Goal: Task Accomplishment & Management: Manage account settings

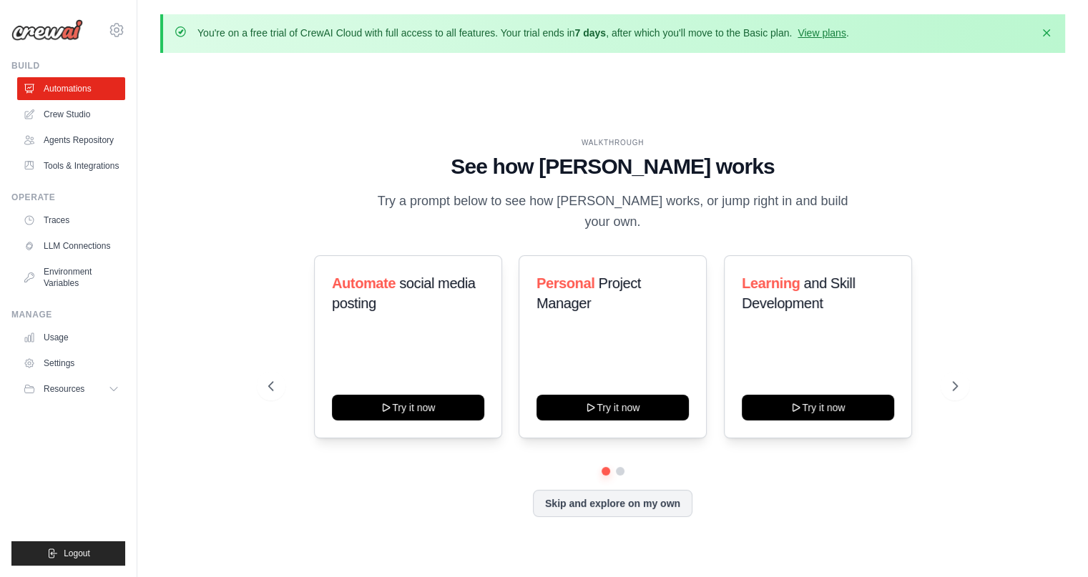
scroll to position [49, 0]
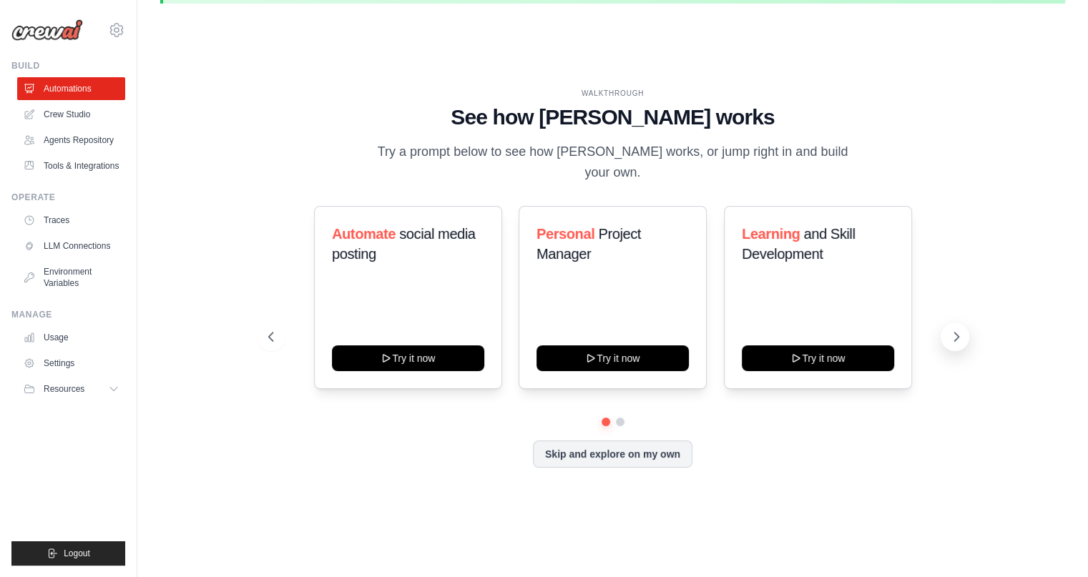
click at [957, 330] on icon at bounding box center [956, 337] width 14 height 14
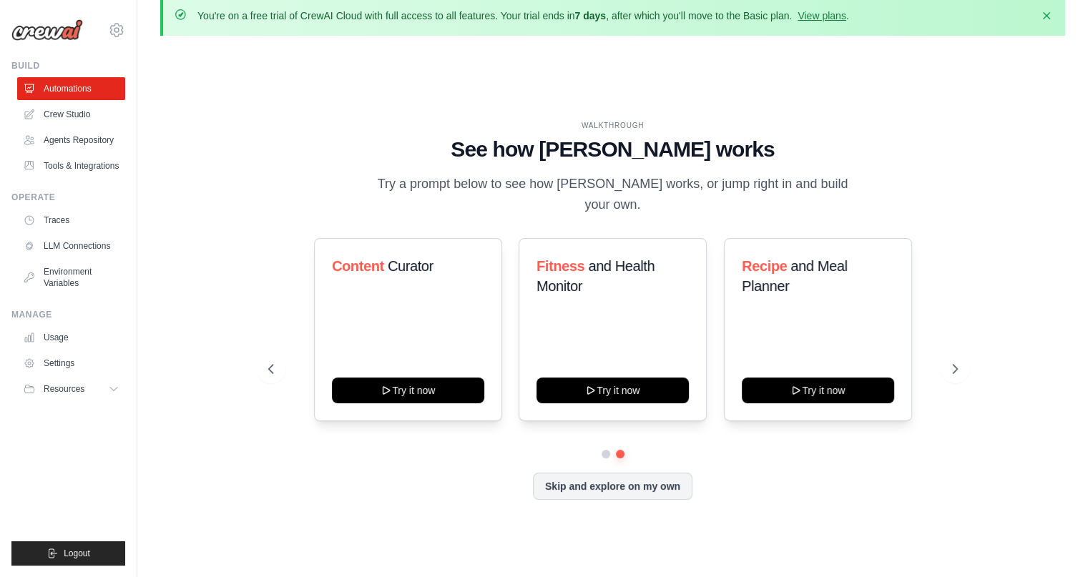
scroll to position [0, 0]
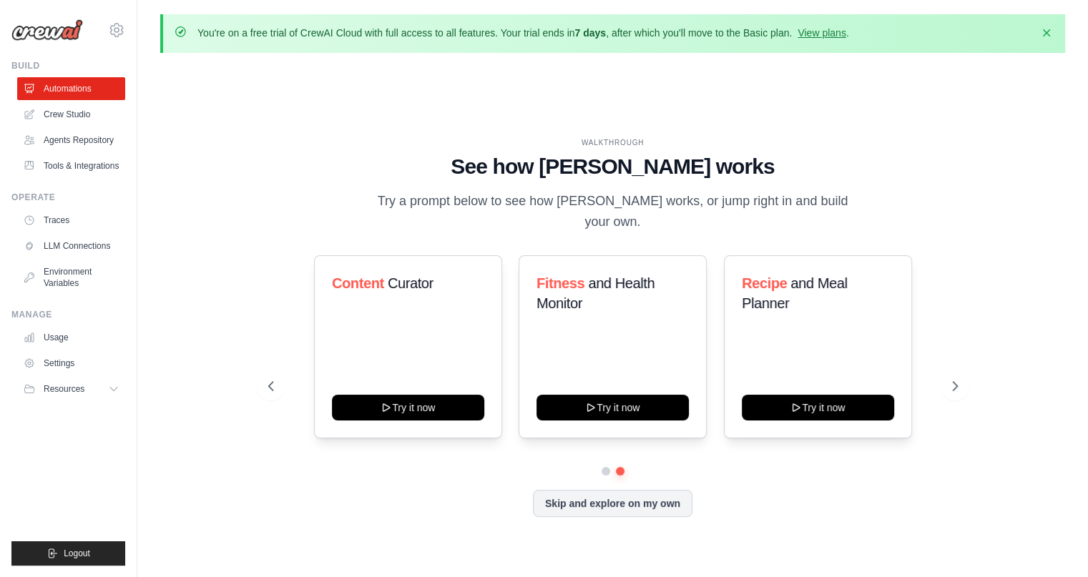
drag, startPoint x: 597, startPoint y: 43, endPoint x: 670, endPoint y: 42, distance: 73.7
click at [670, 42] on div "You're on a free trial of CrewAI Cloud with full access to all features. Your t…" at bounding box center [612, 33] width 905 height 39
click at [819, 34] on link "View plans" at bounding box center [822, 32] width 48 height 11
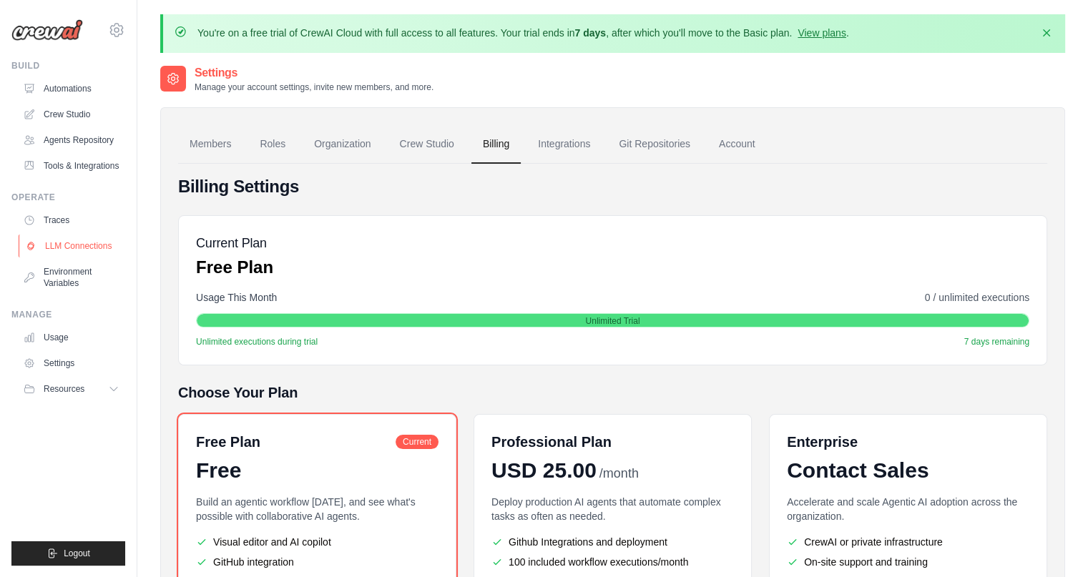
click at [74, 247] on link "LLM Connections" at bounding box center [73, 246] width 108 height 23
click at [79, 248] on link "LLM Connections" at bounding box center [73, 246] width 108 height 23
